Goal: Information Seeking & Learning: Learn about a topic

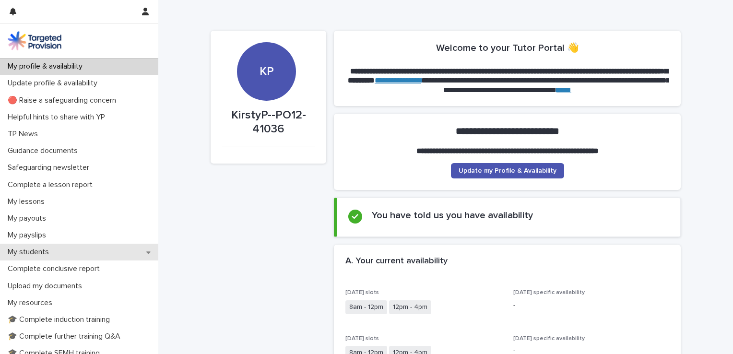
click at [140, 252] on div "My students" at bounding box center [79, 252] width 158 height 17
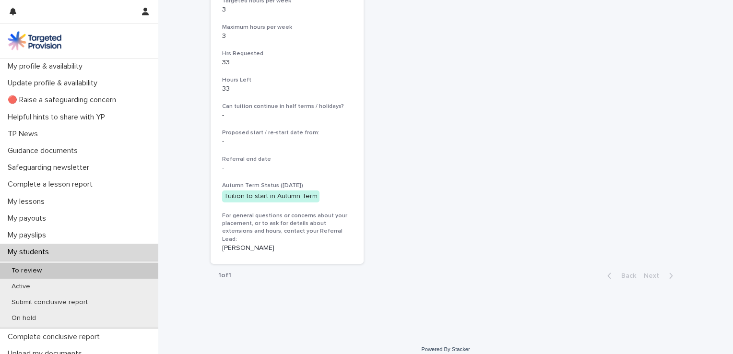
scroll to position [385, 0]
click at [297, 194] on div "Tuition to start in Autumn Term" at bounding box center [270, 196] width 97 height 12
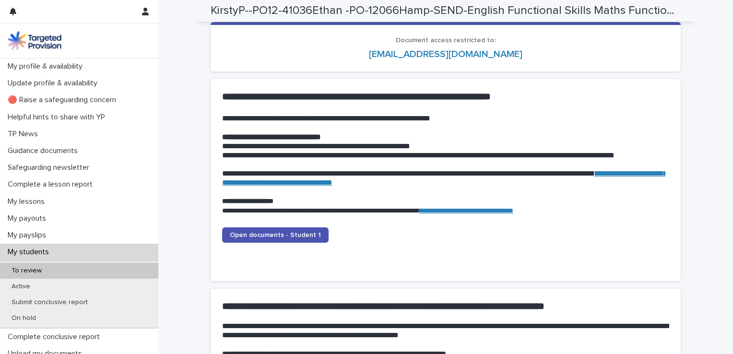
scroll to position [904, 0]
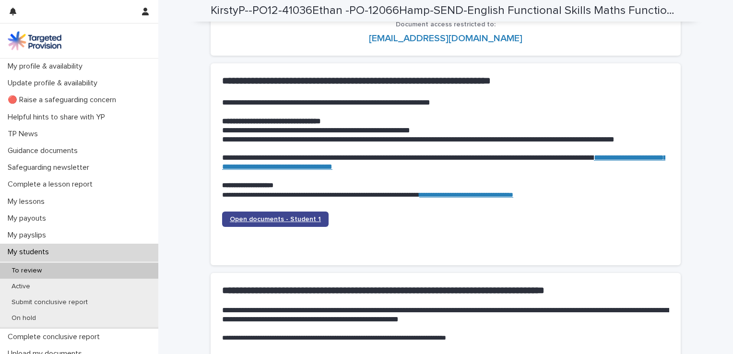
click at [272, 212] on link "Open documents - Student 1" at bounding box center [275, 218] width 106 height 15
click at [266, 216] on span "Open documents - Student 1" at bounding box center [275, 219] width 91 height 7
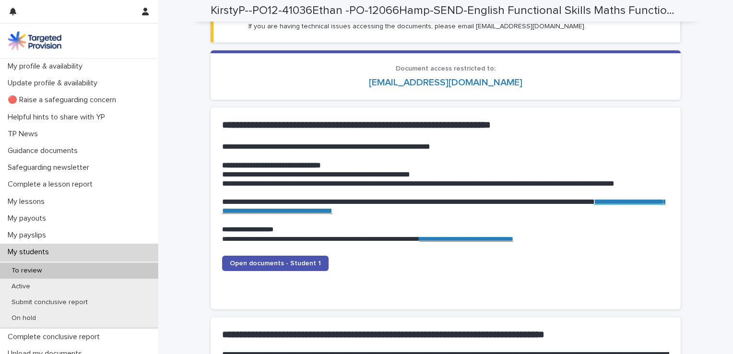
scroll to position [895, 0]
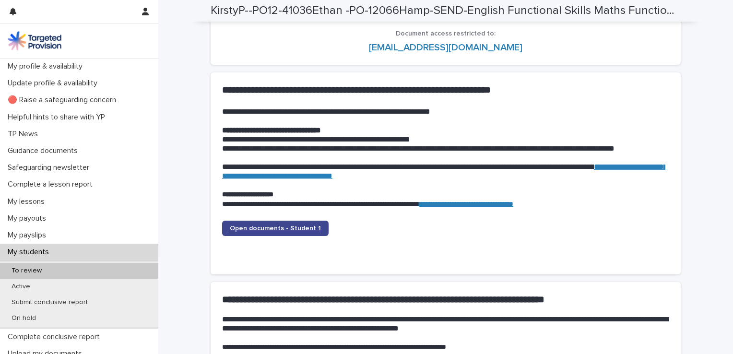
click at [274, 225] on span "Open documents - Student 1" at bounding box center [275, 228] width 91 height 7
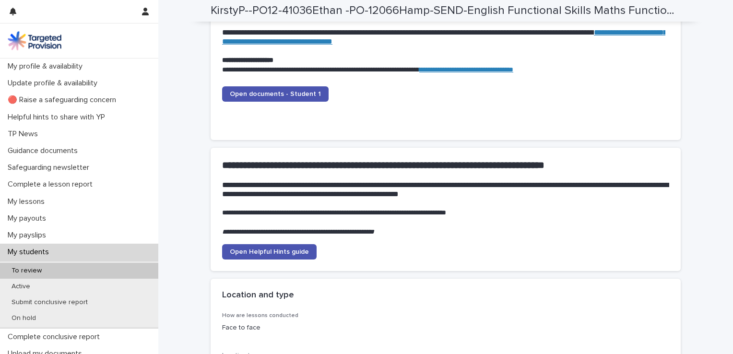
scroll to position [1048, 0]
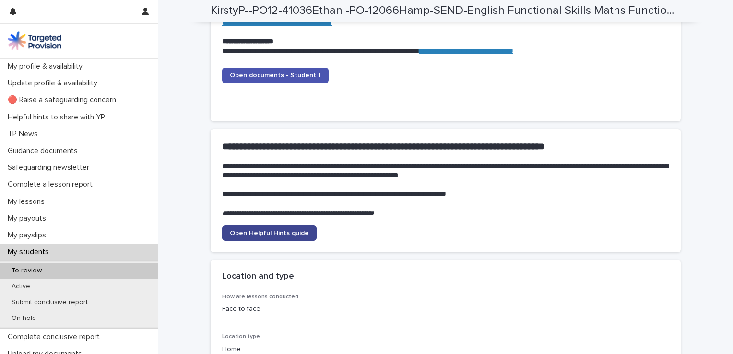
click at [269, 230] on span "Open Helpful Hints guide" at bounding box center [269, 233] width 79 height 7
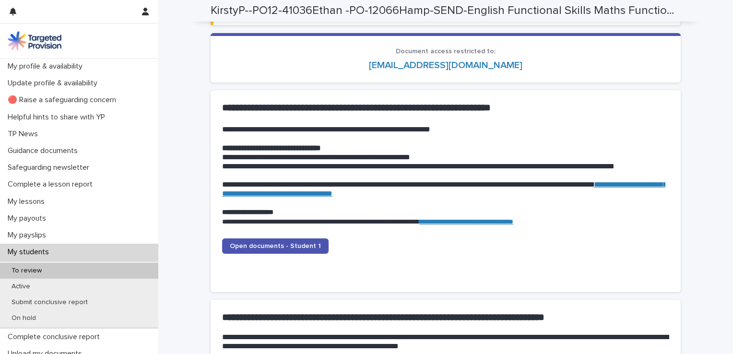
scroll to position [887, 0]
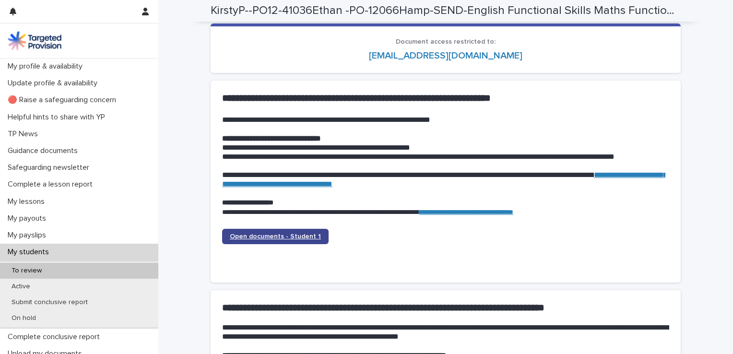
click at [272, 234] on span "Open documents - Student 1" at bounding box center [275, 236] width 91 height 7
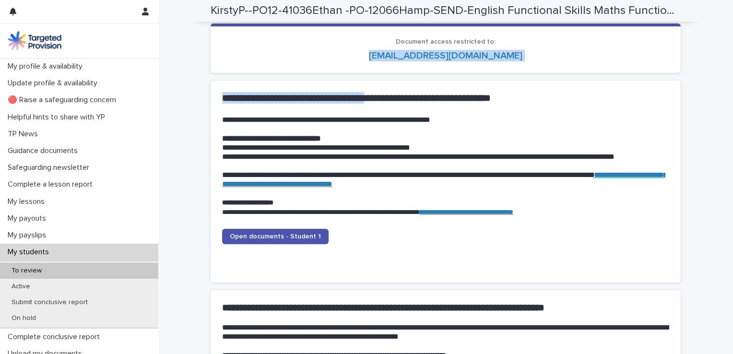
drag, startPoint x: 383, startPoint y: 102, endPoint x: 288, endPoint y: 43, distance: 111.9
